Goal: Task Accomplishment & Management: Use online tool/utility

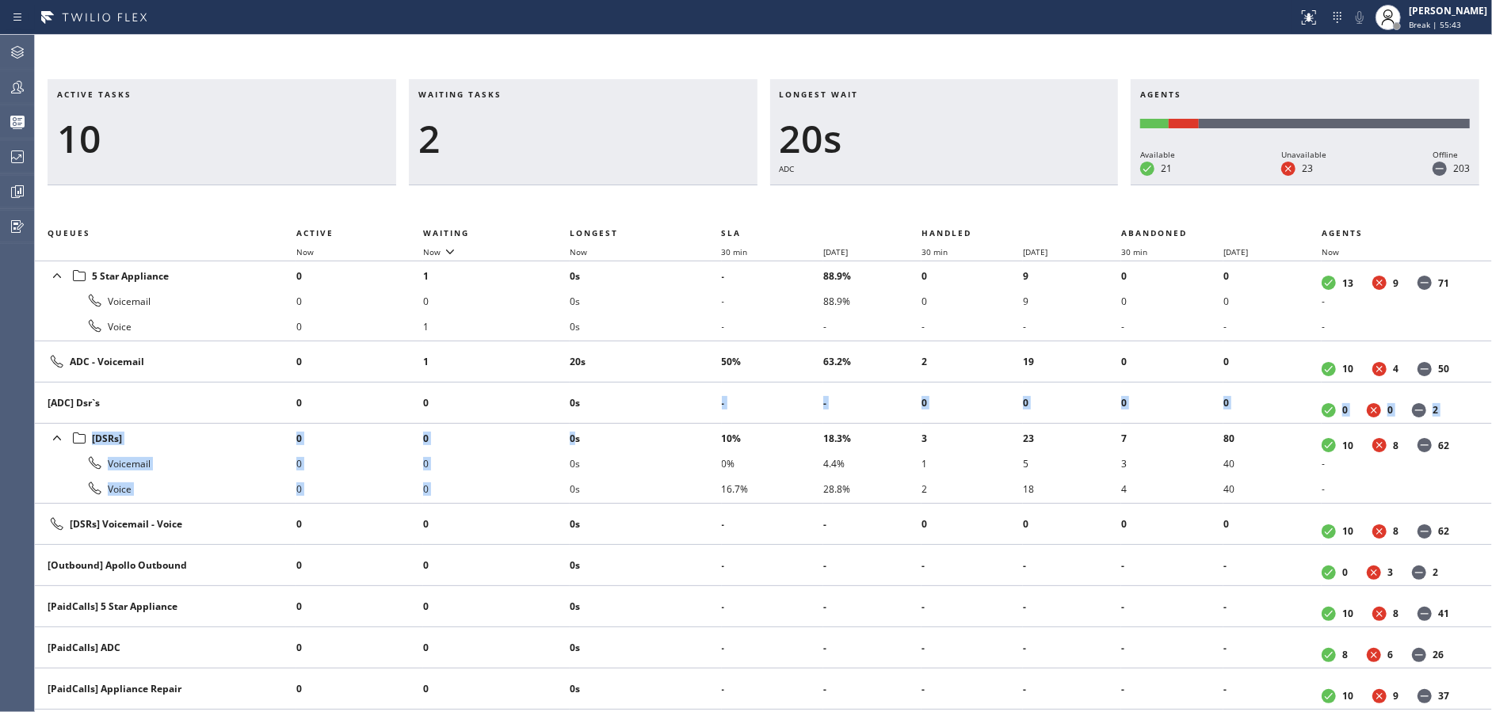
click at [494, 163] on div "Waiting tasks 2" at bounding box center [583, 132] width 349 height 106
click at [464, 156] on div "2" at bounding box center [583, 139] width 330 height 46
click at [1436, 35] on div "Active tasks 9 Waiting tasks 2 Longest wait 38s ADC Agents Available 21 Unavail…" at bounding box center [763, 373] width 1457 height 677
click at [1442, 29] on div "[PERSON_NAME] Break | 56:02" at bounding box center [1448, 17] width 86 height 28
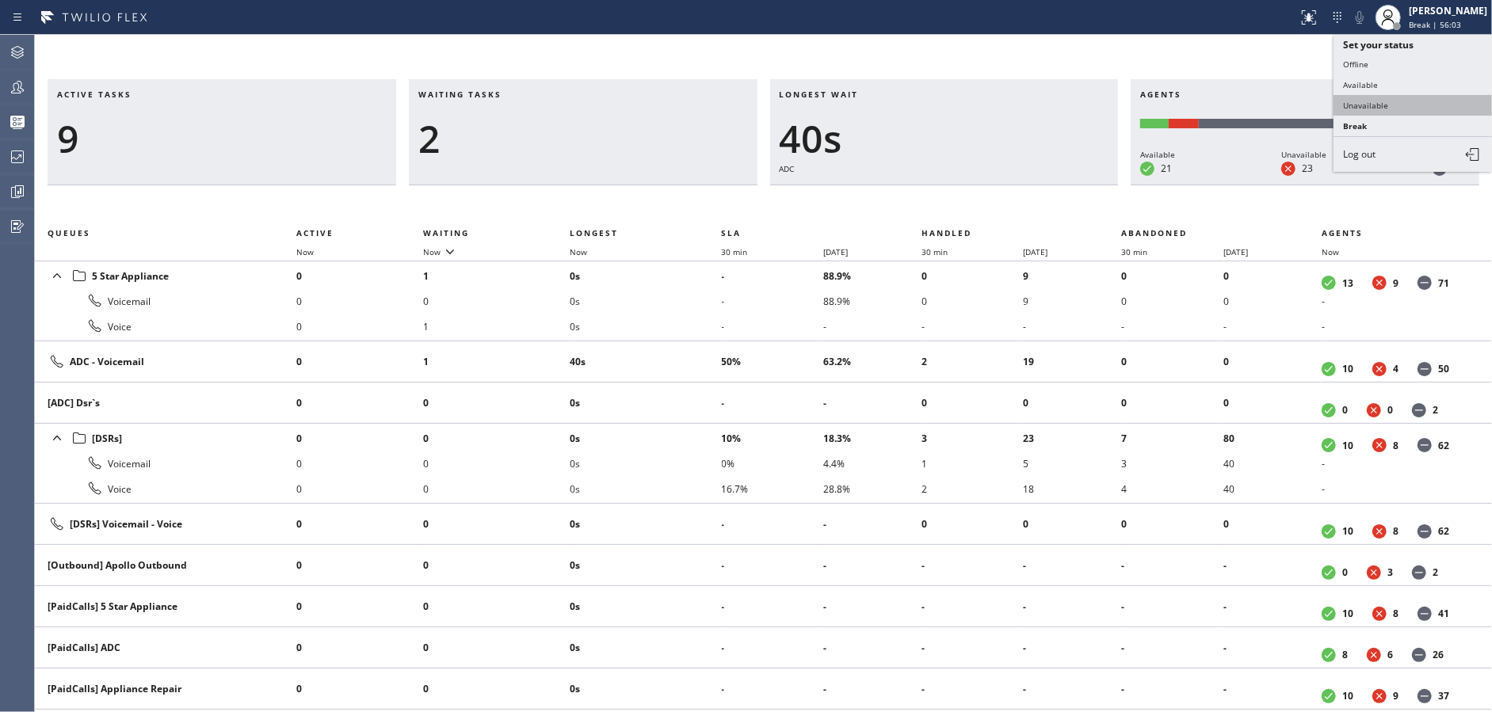
click at [1414, 103] on button "Unavailable" at bounding box center [1412, 105] width 158 height 21
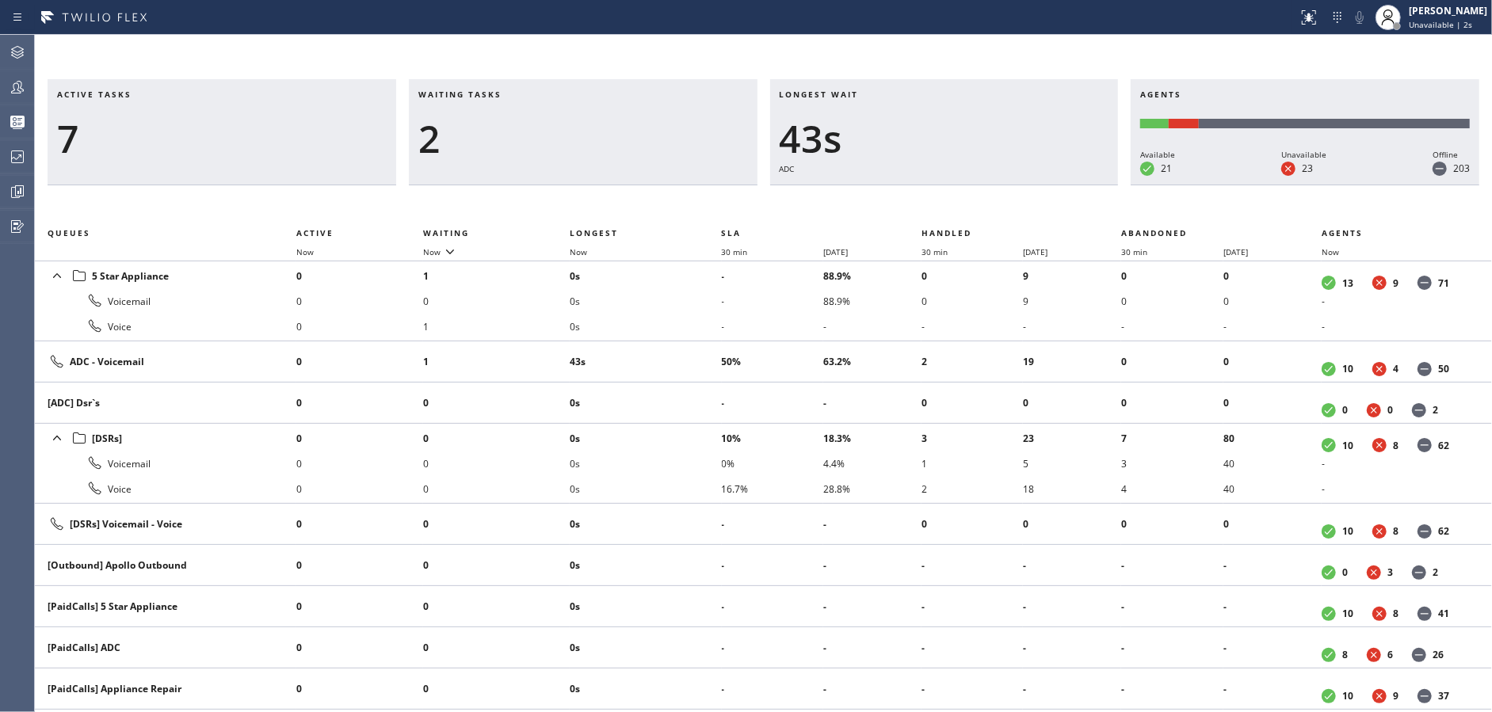
click at [295, 202] on div "Active tasks 7 Waiting tasks 2 Longest wait 43s ADC Agents Available 21 Unavail…" at bounding box center [763, 395] width 1457 height 633
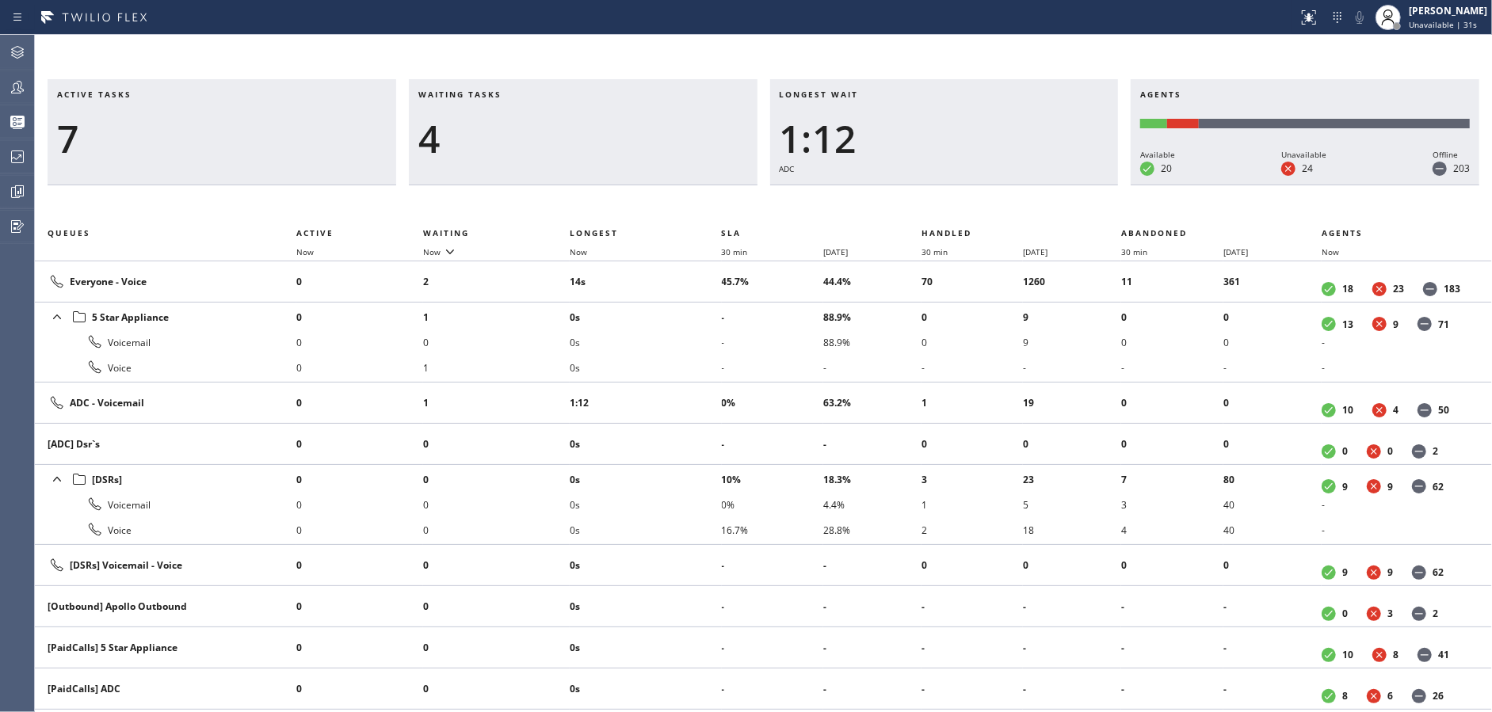
drag, startPoint x: 333, startPoint y: 90, endPoint x: 319, endPoint y: 3, distance: 87.4
click at [333, 87] on div "Active tasks 7" at bounding box center [222, 132] width 349 height 106
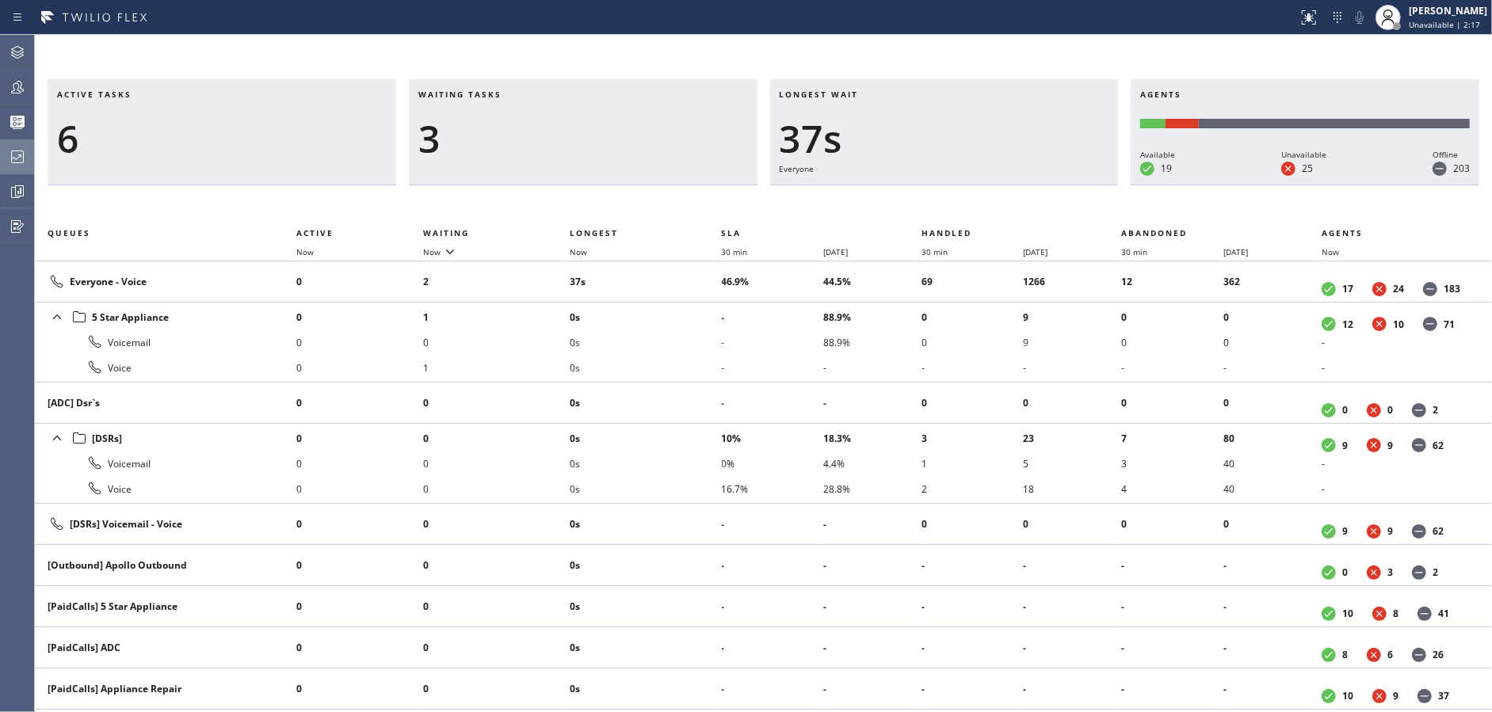
click at [0, 162] on div at bounding box center [17, 156] width 35 height 19
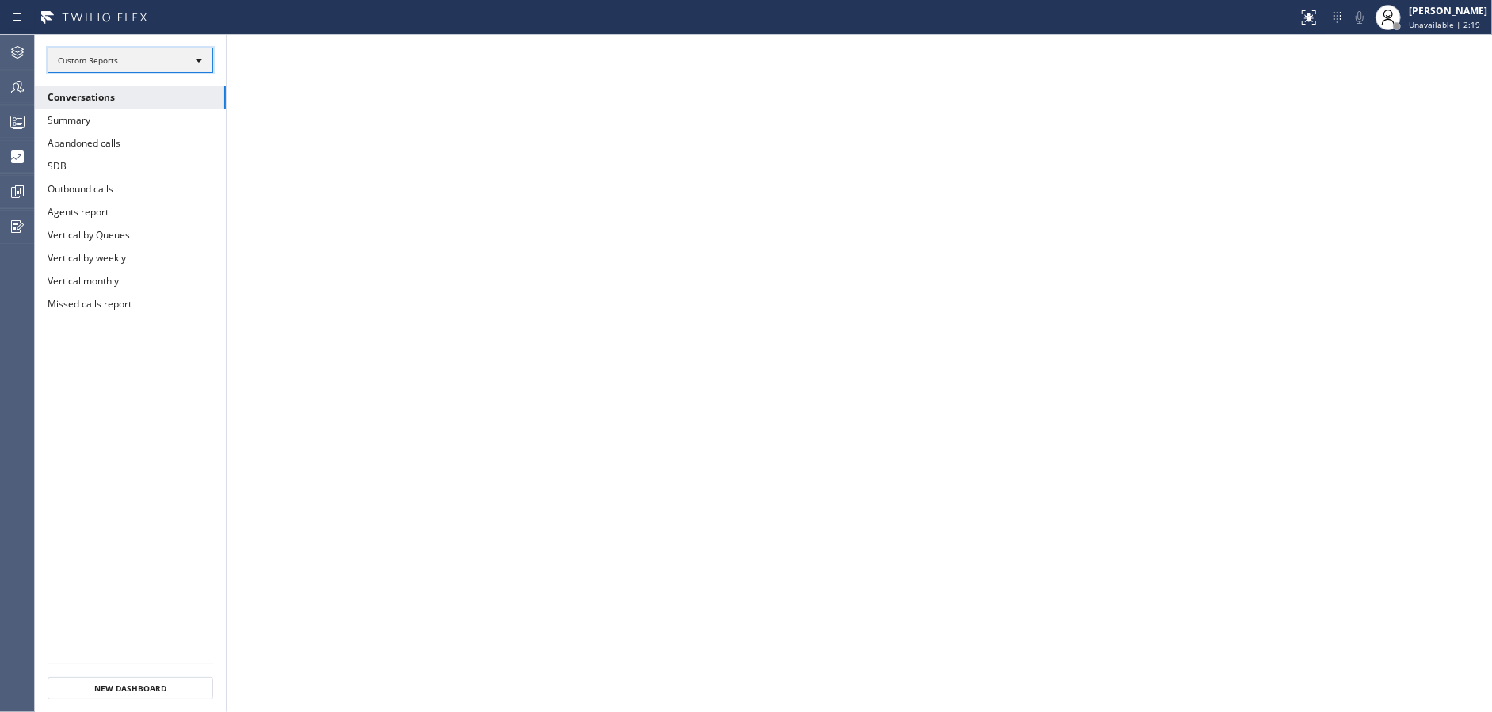
click at [181, 62] on div "Custom Reports" at bounding box center [131, 60] width 166 height 25
click at [155, 162] on li "Custom Reports" at bounding box center [129, 161] width 162 height 19
click at [143, 120] on button "Summary" at bounding box center [130, 120] width 191 height 23
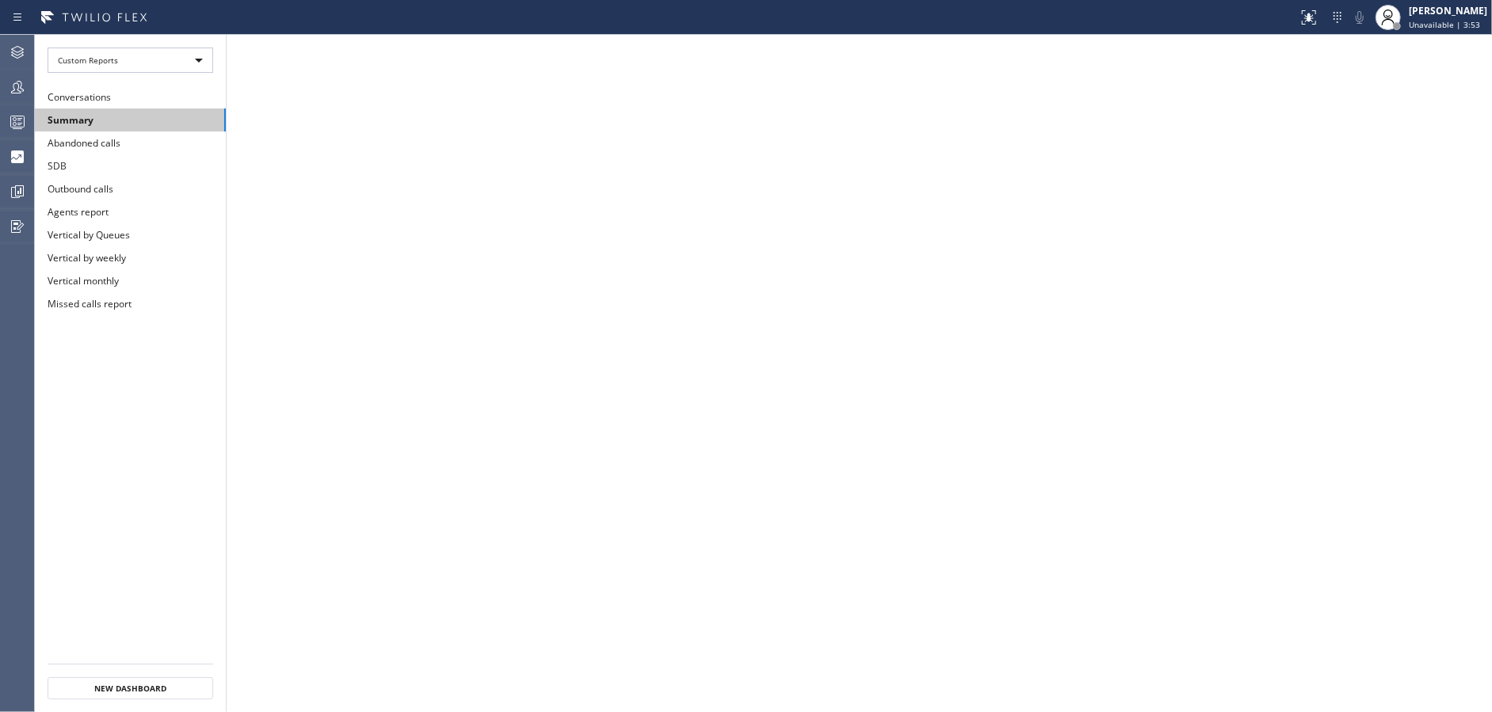
click at [145, 120] on button "Summary" at bounding box center [130, 120] width 191 height 23
click at [159, 96] on button "Conversations" at bounding box center [130, 97] width 191 height 23
click at [158, 116] on button "Summary" at bounding box center [130, 120] width 191 height 23
click at [6, 132] on div at bounding box center [17, 122] width 35 height 32
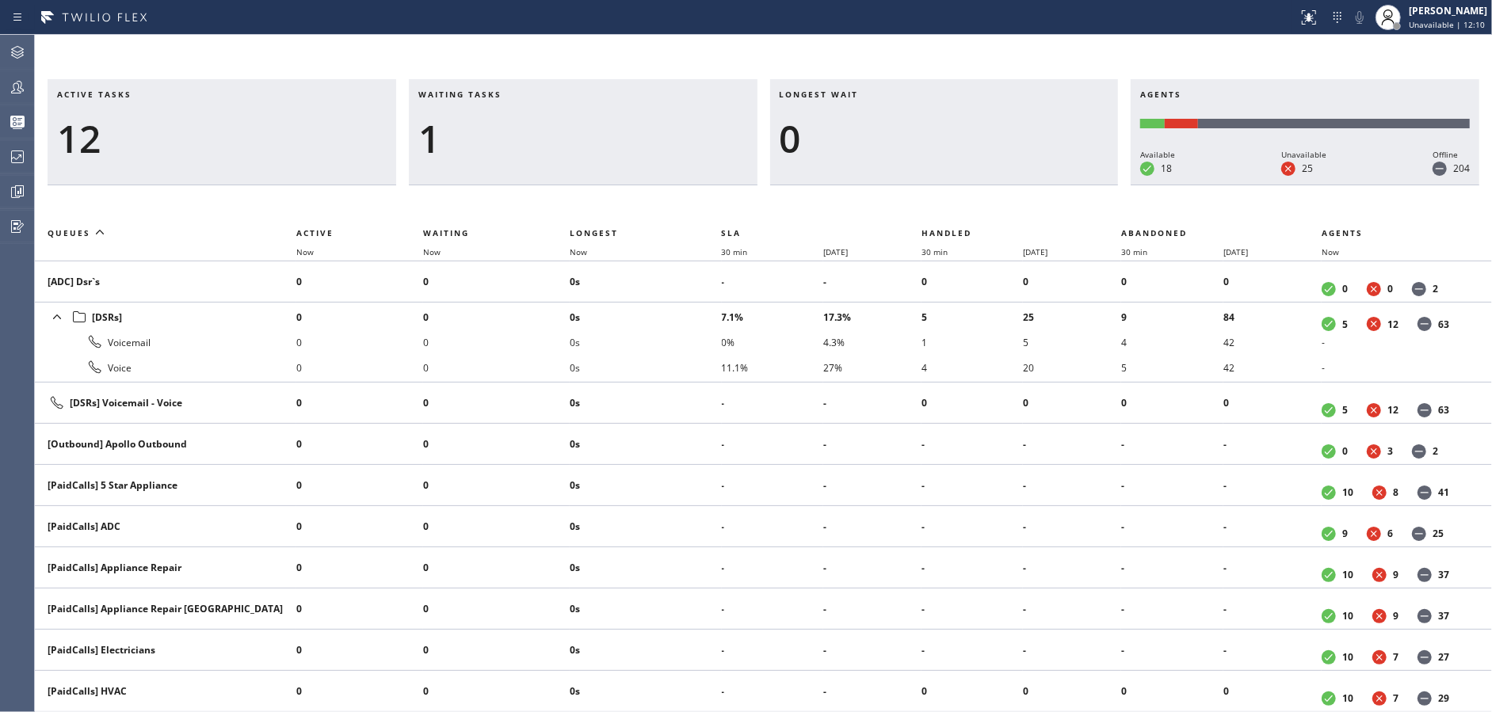
click at [513, 98] on h3 "Waiting tasks" at bounding box center [583, 101] width 330 height 24
click at [375, 24] on div at bounding box center [648, 17] width 1285 height 25
drag, startPoint x: 318, startPoint y: 102, endPoint x: 367, endPoint y: 121, distance: 52.7
click at [318, 102] on h3 "Active tasks" at bounding box center [222, 101] width 330 height 24
click at [500, 139] on div "1" at bounding box center [583, 139] width 330 height 46
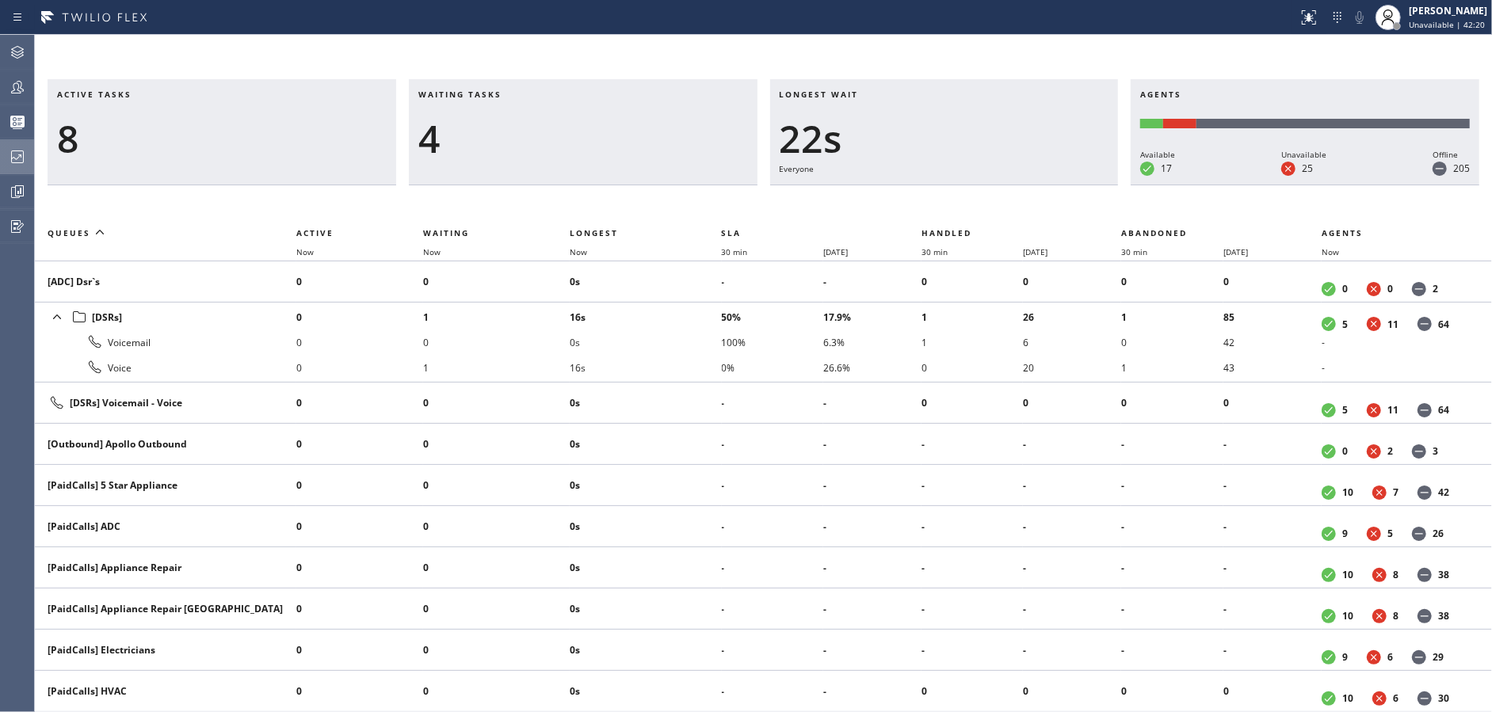
click at [23, 148] on icon at bounding box center [17, 156] width 19 height 19
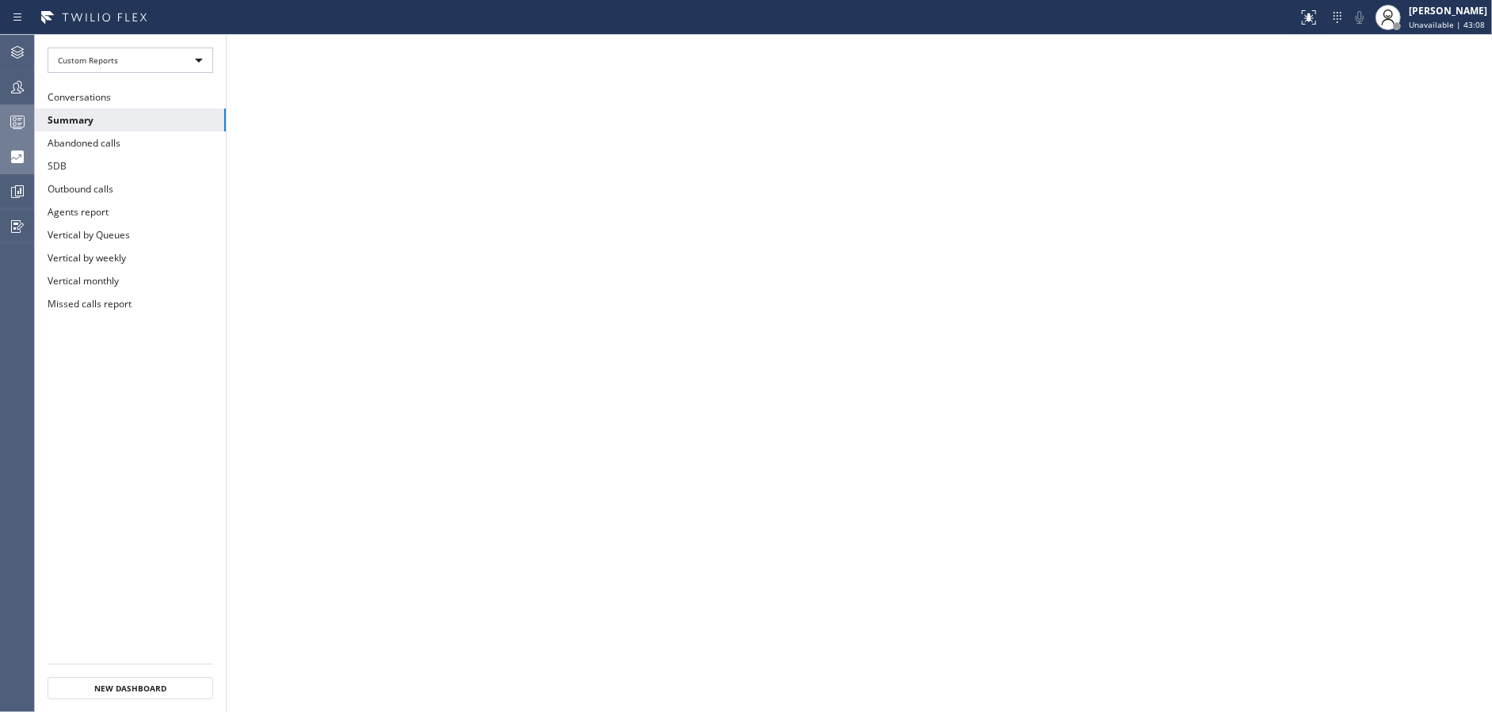
click at [21, 120] on icon at bounding box center [17, 121] width 19 height 19
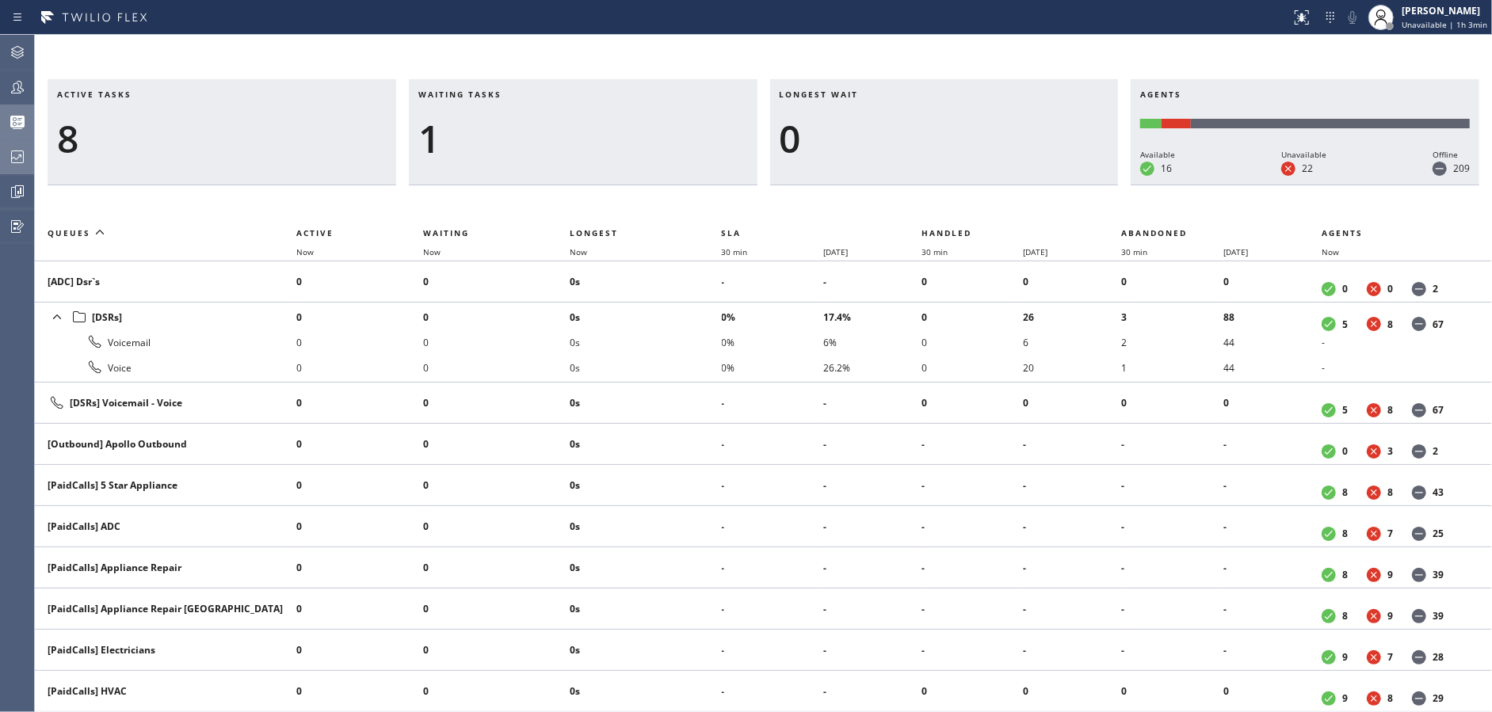
click at [21, 154] on icon at bounding box center [17, 156] width 19 height 19
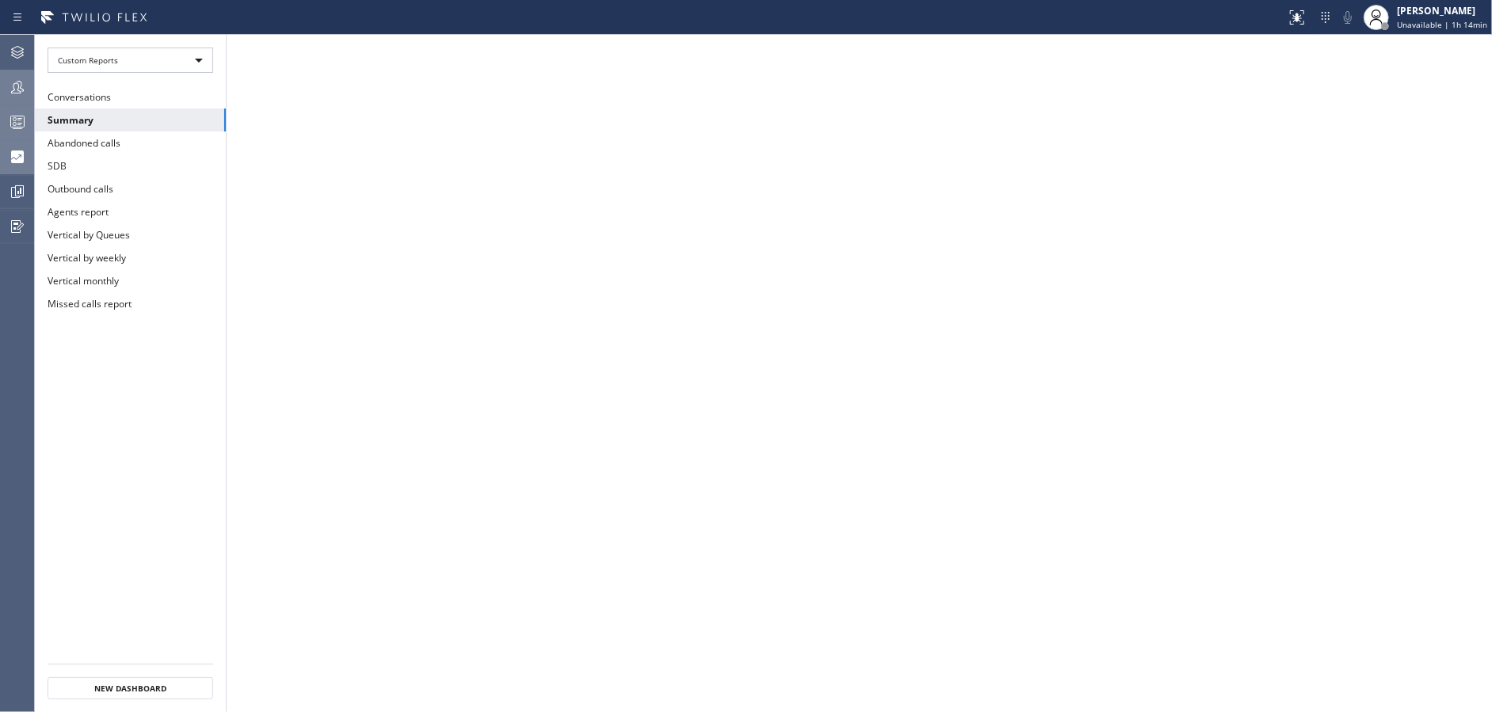
click at [26, 97] on div at bounding box center [17, 87] width 35 height 32
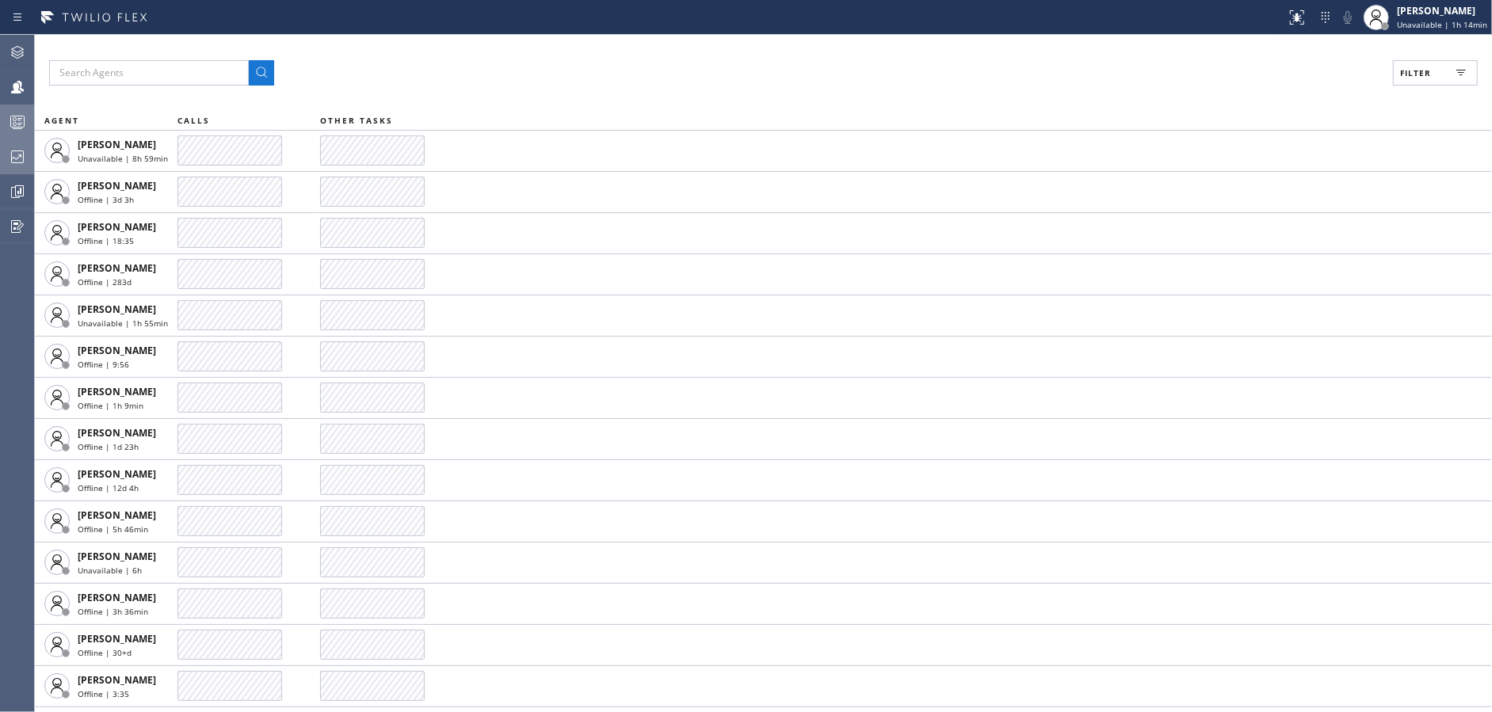
click at [1435, 63] on button "Filter" at bounding box center [1435, 72] width 85 height 25
drag, startPoint x: 1263, startPoint y: 182, endPoint x: 1256, endPoint y: 204, distance: 22.5
click at [1263, 183] on input "Available" at bounding box center [1261, 186] width 19 height 19
checkbox input "true"
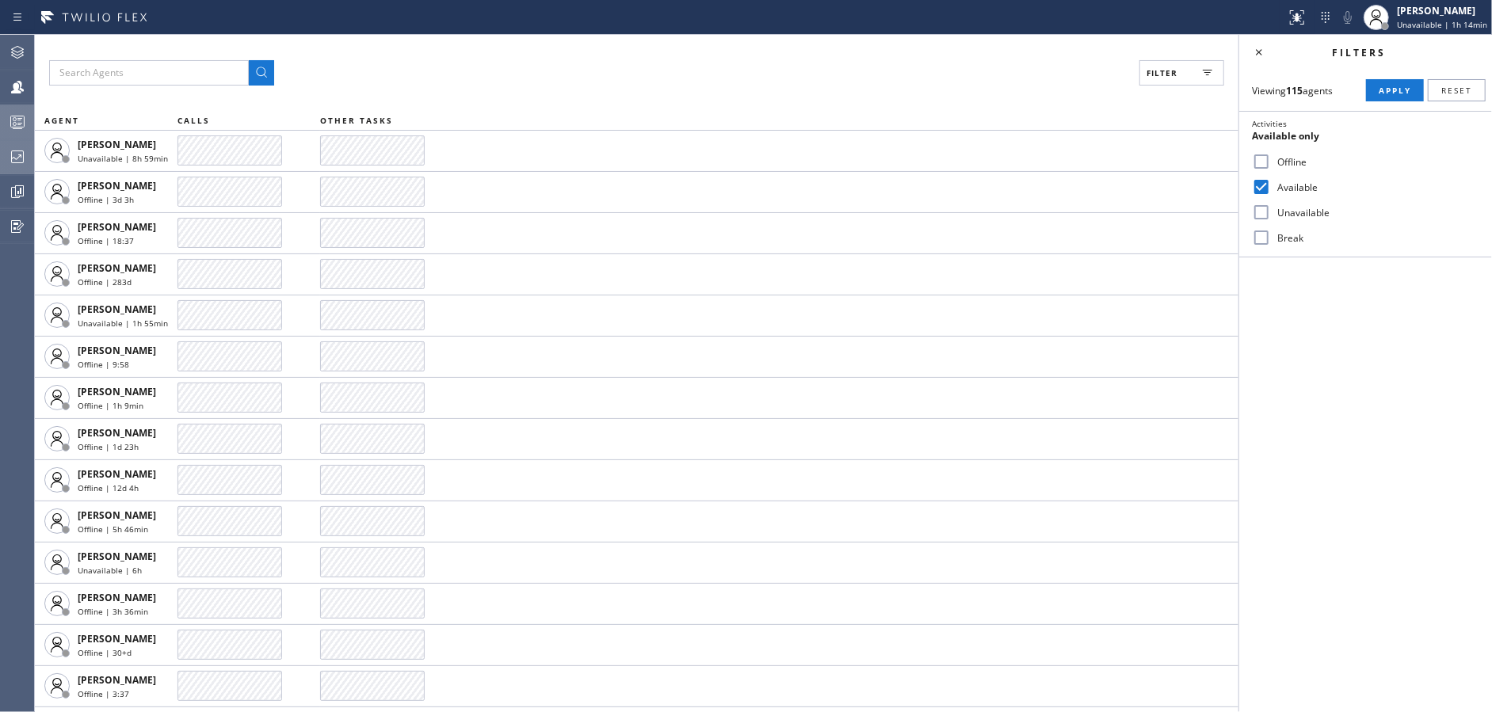
click at [1252, 234] on input "Break" at bounding box center [1261, 237] width 19 height 19
checkbox input "true"
click at [1253, 212] on input "Unavailable" at bounding box center [1261, 212] width 19 height 19
checkbox input "true"
click at [1374, 97] on button "Apply" at bounding box center [1395, 90] width 58 height 22
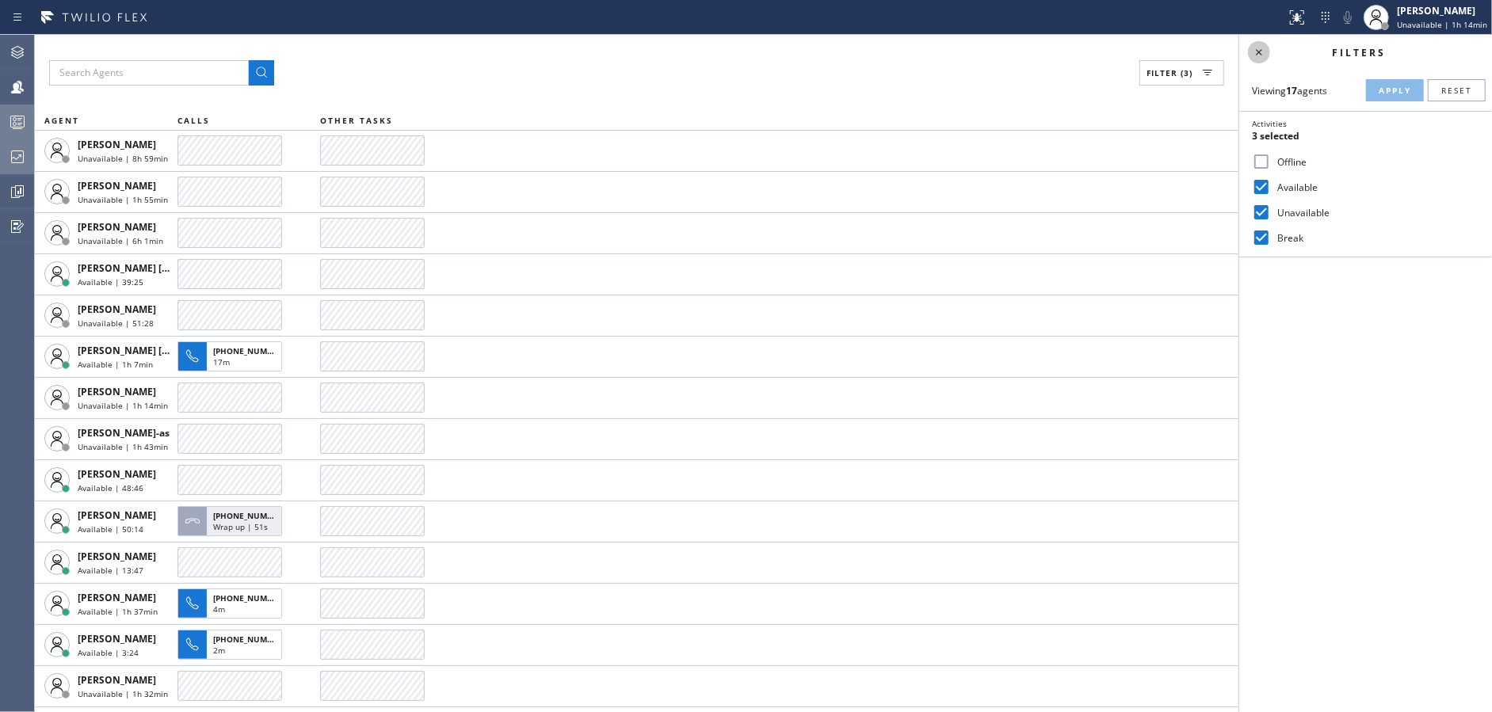
click at [1261, 51] on icon at bounding box center [1258, 52] width 19 height 19
